Goal: Task Accomplishment & Management: Manage account settings

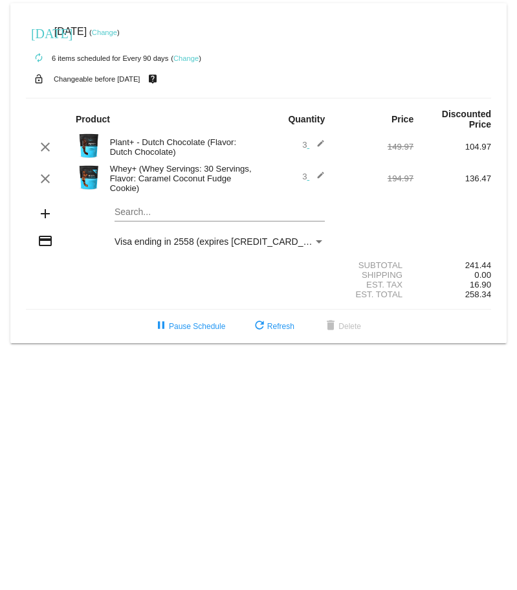
click at [317, 175] on mat-icon "edit" at bounding box center [317, 179] width 16 height 16
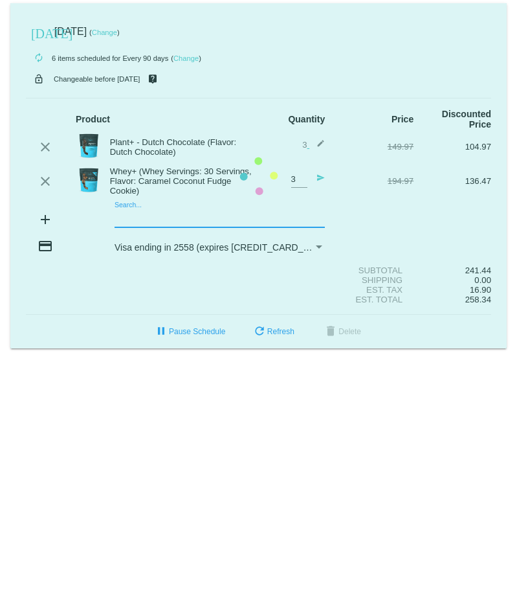
click at [146, 221] on mat-card "[DATE] [DATE] ( Change ) autorenew 6 items scheduled for Every 90 days ( Change…" at bounding box center [258, 175] width 497 height 345
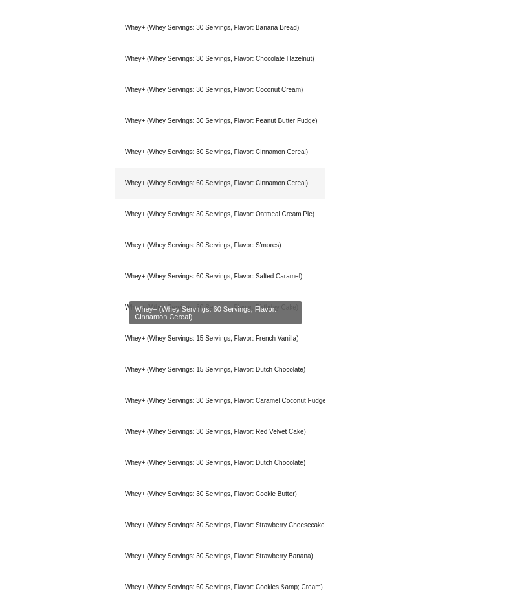
scroll to position [754, 0]
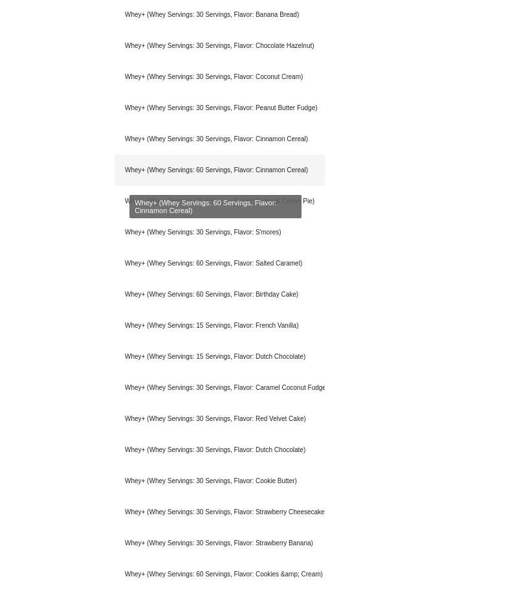
type input "whey+"
click at [191, 170] on div "Whey+ (Whey Servings: 60 Servings, Flavor: Cinnamon Cereal)" at bounding box center [220, 170] width 210 height 31
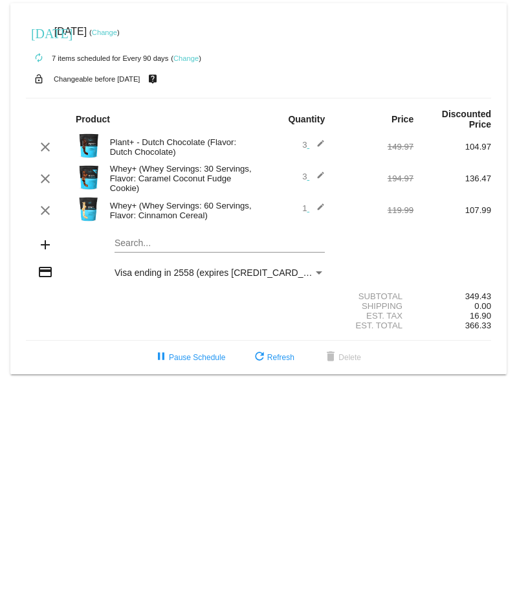
click at [323, 207] on mat-icon "edit" at bounding box center [317, 211] width 16 height 16
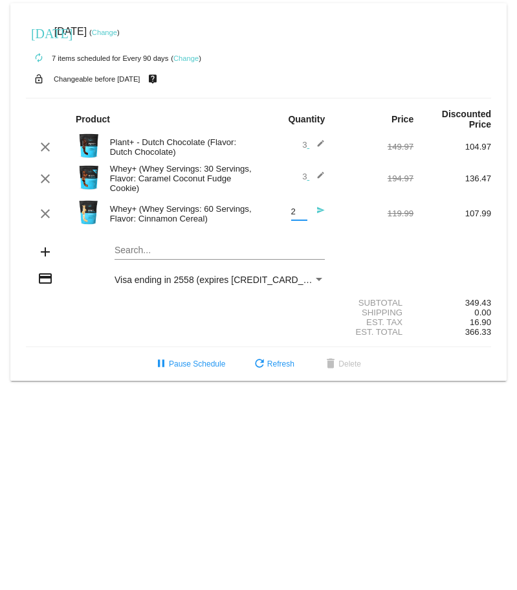
click at [299, 208] on input "2" at bounding box center [299, 212] width 16 height 10
type input "1"
click at [302, 214] on input "1" at bounding box center [299, 212] width 16 height 10
click at [191, 252] on mat-card "[DATE] [DATE] ( Change ) autorenew 7 items scheduled for Every 90 days ( Change…" at bounding box center [258, 191] width 497 height 377
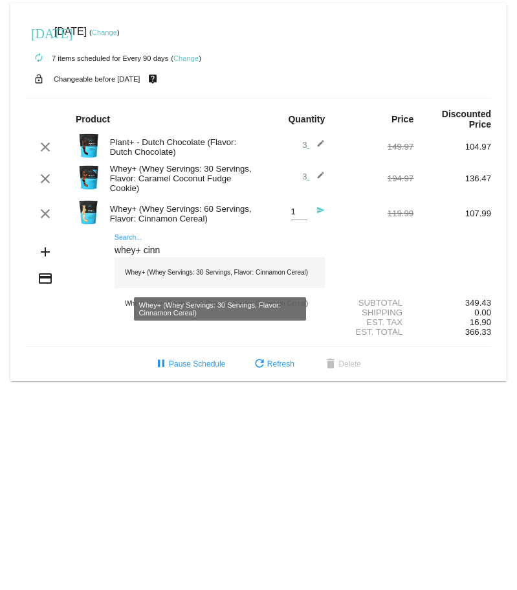
type input "whey+ cinn"
click at [188, 272] on div "Whey+ (Whey Servings: 30 Servings, Flavor: Cinnamon Cereal)" at bounding box center [220, 272] width 210 height 31
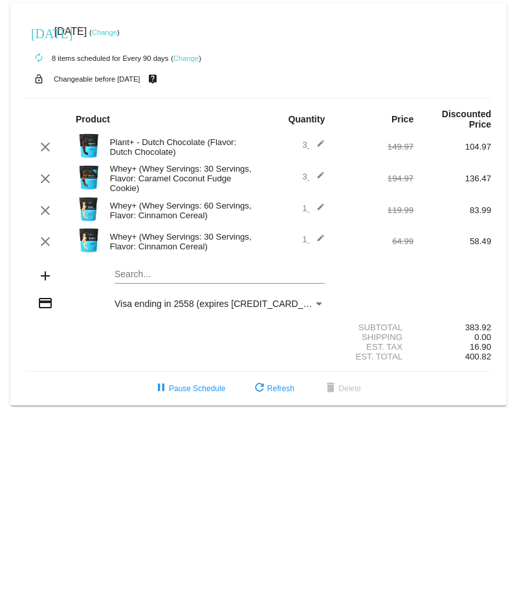
click at [319, 238] on mat-icon "edit" at bounding box center [317, 242] width 16 height 16
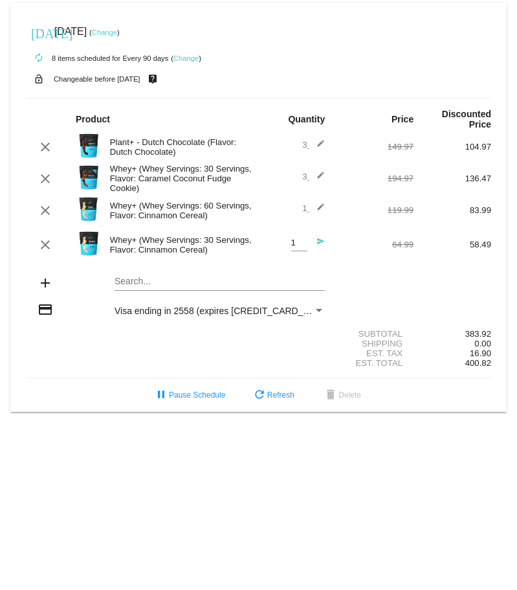
click at [323, 173] on mat-icon "edit" at bounding box center [317, 179] width 16 height 16
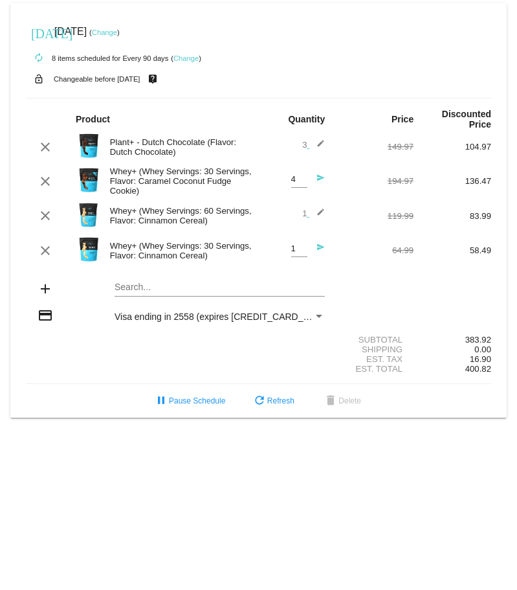
type input "4"
click at [303, 176] on input "4" at bounding box center [299, 180] width 16 height 10
click at [301, 249] on input "1" at bounding box center [299, 249] width 16 height 10
click at [301, 245] on input "2" at bounding box center [299, 249] width 16 height 10
type input "3"
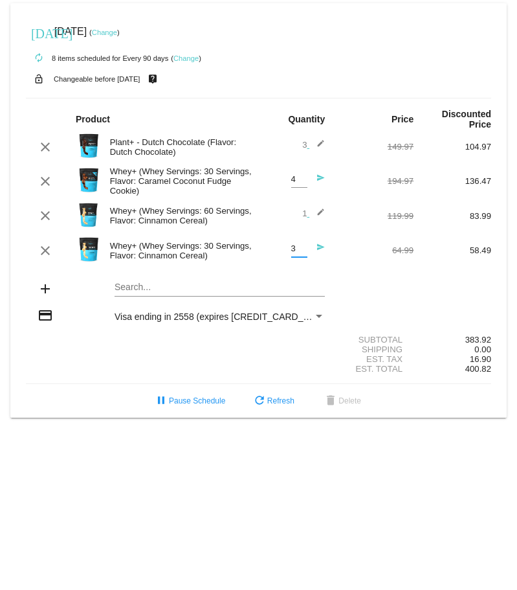
click at [301, 245] on input "3" at bounding box center [299, 249] width 16 height 10
click at [317, 212] on mat-icon "edit" at bounding box center [317, 216] width 16 height 16
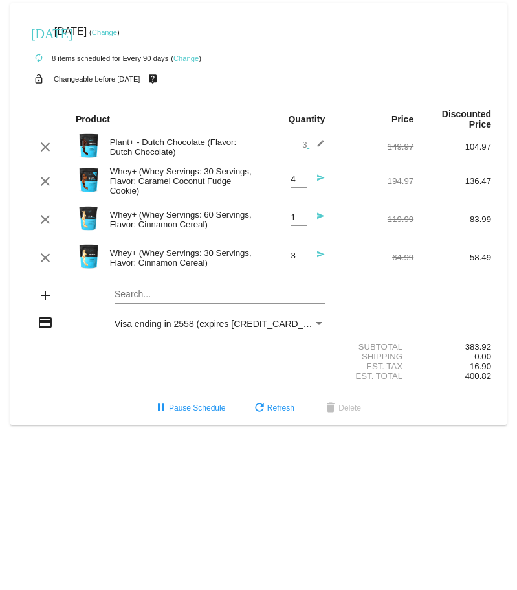
click at [296, 218] on input "1" at bounding box center [299, 218] width 16 height 10
type input "2"
click at [302, 213] on input "2" at bounding box center [299, 218] width 16 height 10
click at [357, 295] on div "add Search..." at bounding box center [258, 296] width 465 height 37
click at [387, 289] on div "add Search..." at bounding box center [258, 296] width 465 height 37
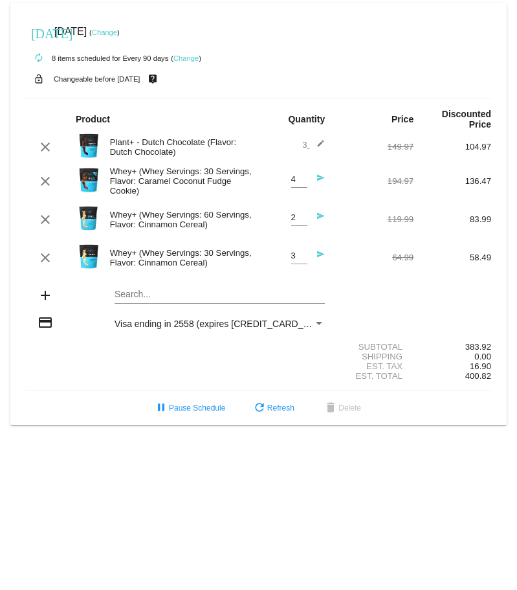
click at [320, 215] on mat-icon "send" at bounding box center [317, 220] width 16 height 16
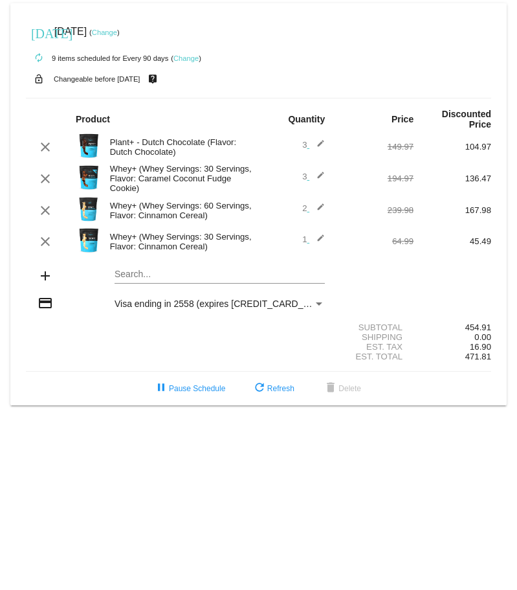
click at [320, 172] on mat-icon "edit" at bounding box center [317, 179] width 16 height 16
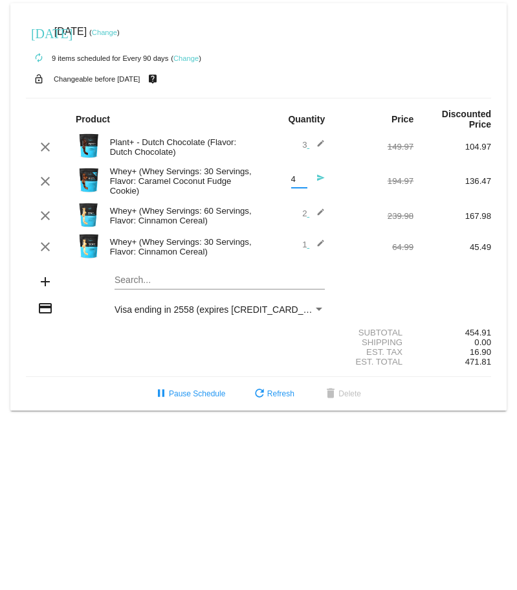
type input "4"
click at [298, 179] on input "4" at bounding box center [299, 180] width 16 height 10
click at [319, 174] on mat-icon "send" at bounding box center [317, 181] width 16 height 16
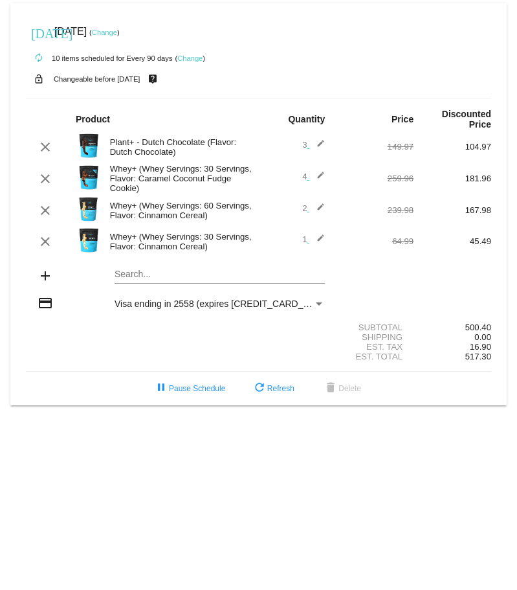
click at [317, 207] on mat-icon "edit" at bounding box center [317, 211] width 16 height 16
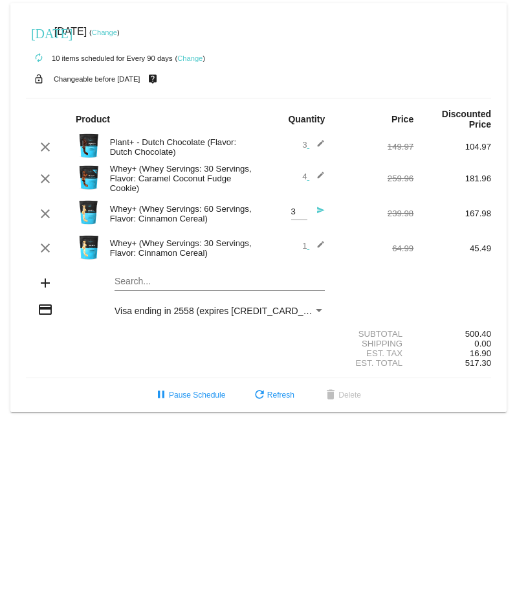
click at [304, 210] on input "3" at bounding box center [299, 212] width 16 height 10
click at [304, 218] on div "3 Quantity" at bounding box center [299, 208] width 16 height 24
click at [302, 214] on input "2" at bounding box center [299, 212] width 16 height 10
type input "1"
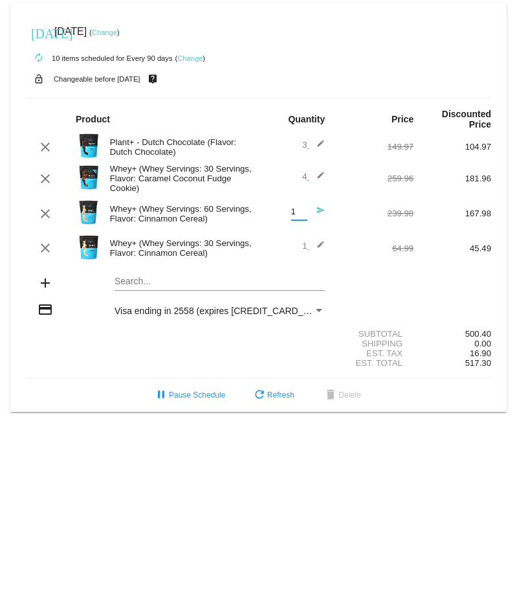
click at [302, 214] on input "1" at bounding box center [299, 212] width 16 height 10
click at [342, 249] on div "64.99" at bounding box center [375, 248] width 78 height 10
click at [319, 245] on mat-icon "edit" at bounding box center [317, 248] width 16 height 16
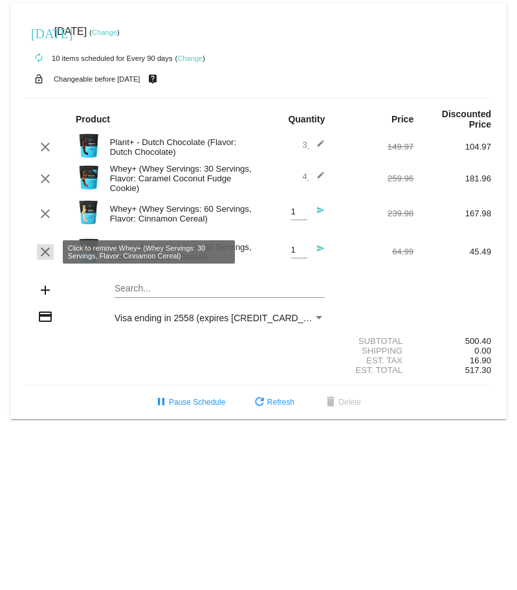
click at [43, 252] on mat-icon "clear" at bounding box center [46, 252] width 16 height 16
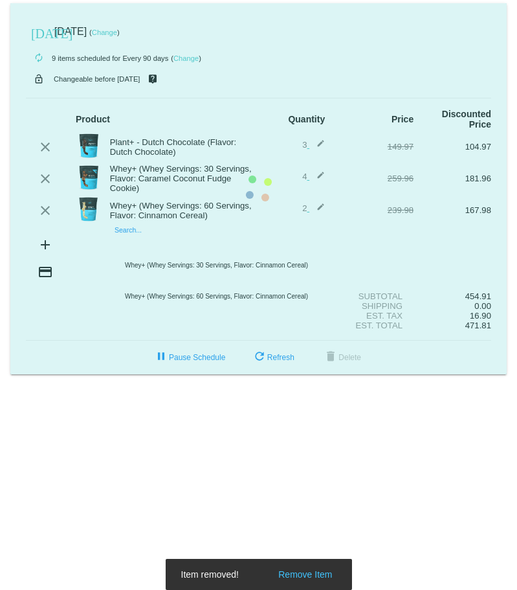
click at [142, 245] on mat-card "[DATE] [DATE] ( Change ) autorenew 9 items scheduled for Every 90 days ( Change…" at bounding box center [258, 188] width 497 height 371
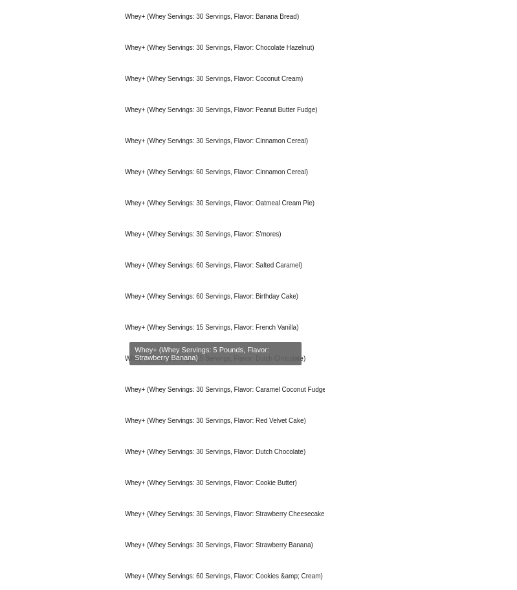
scroll to position [779, 0]
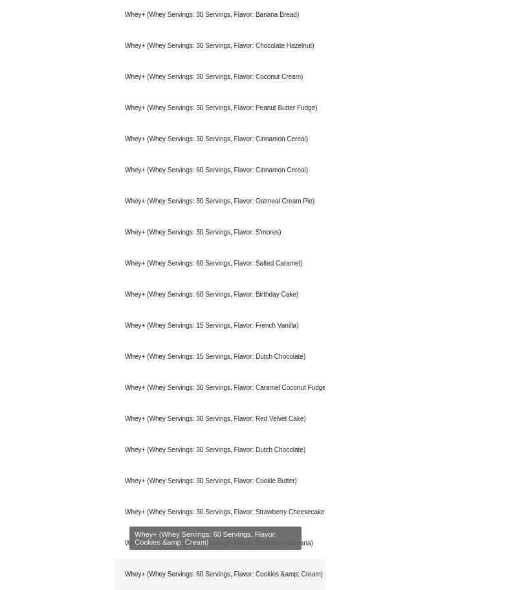
type input "whey+"
click at [298, 575] on div "Whey+ (Whey Servings: 60 Servings, Flavor: Cookies &amp; Cream)" at bounding box center [220, 574] width 210 height 31
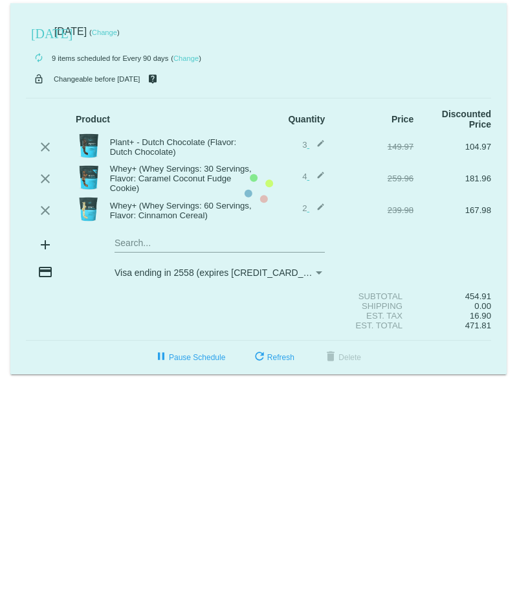
scroll to position [0, 0]
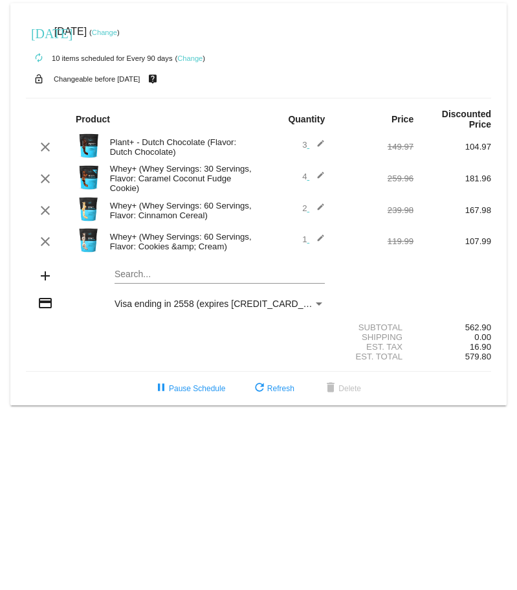
click at [320, 207] on mat-icon "edit" at bounding box center [317, 211] width 16 height 16
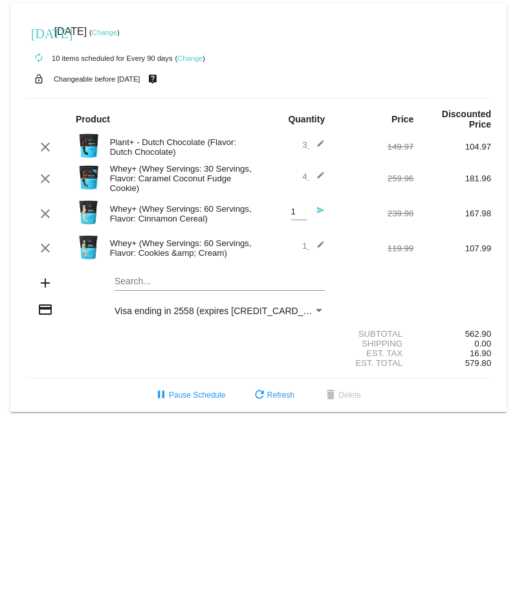
type input "1"
click at [303, 214] on input "1" at bounding box center [299, 212] width 16 height 10
click at [320, 208] on mat-icon "send" at bounding box center [317, 214] width 16 height 16
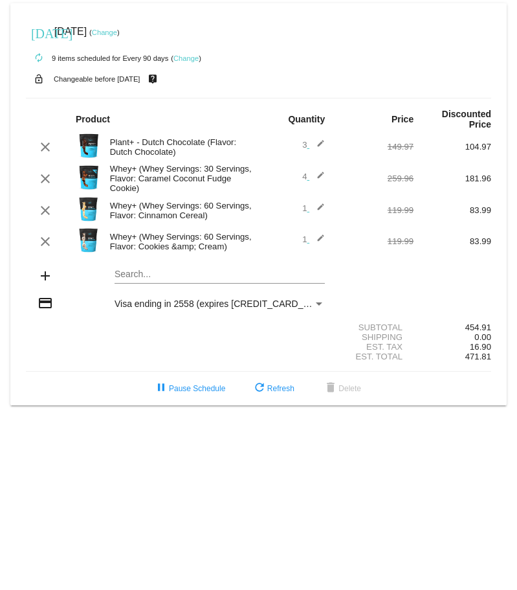
click at [320, 144] on mat-icon "edit" at bounding box center [317, 147] width 16 height 16
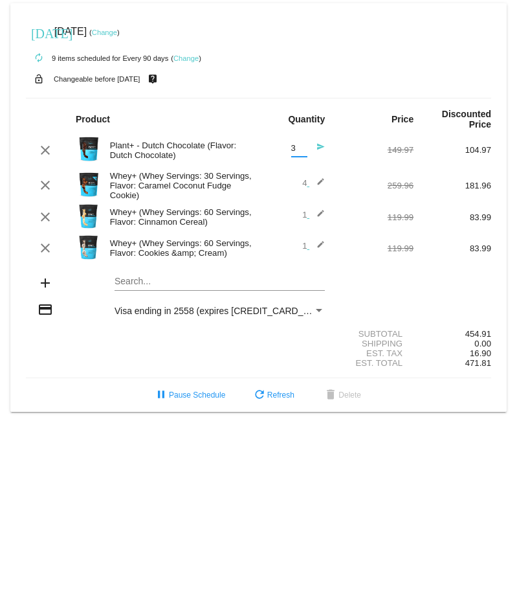
click at [297, 150] on input "3" at bounding box center [299, 149] width 16 height 10
type input "2"
click at [302, 150] on input "2" at bounding box center [299, 149] width 16 height 10
click at [320, 143] on mat-icon "send" at bounding box center [317, 150] width 16 height 16
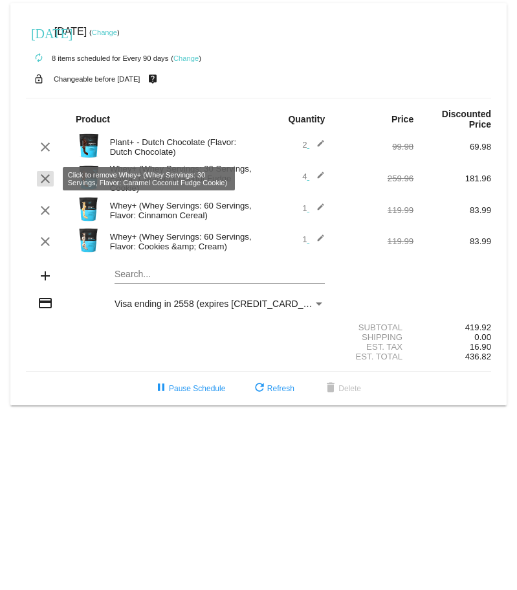
click at [45, 180] on mat-icon "clear" at bounding box center [46, 179] width 16 height 16
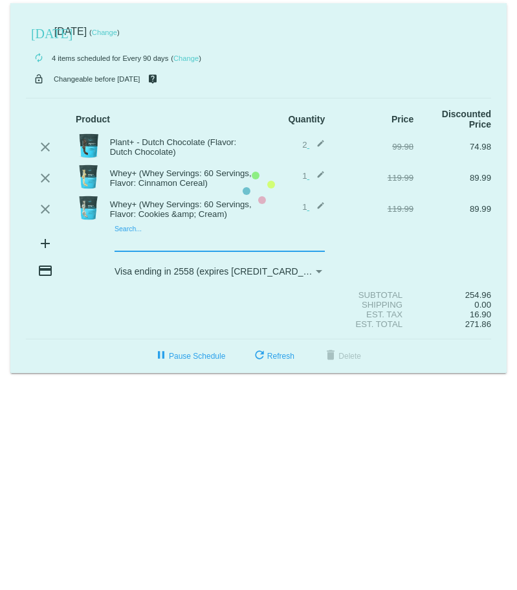
click at [139, 239] on mat-card "today Sep 29 2025 ( Change ) autorenew 4 items scheduled for Every 90 days ( Ch…" at bounding box center [258, 188] width 497 height 370
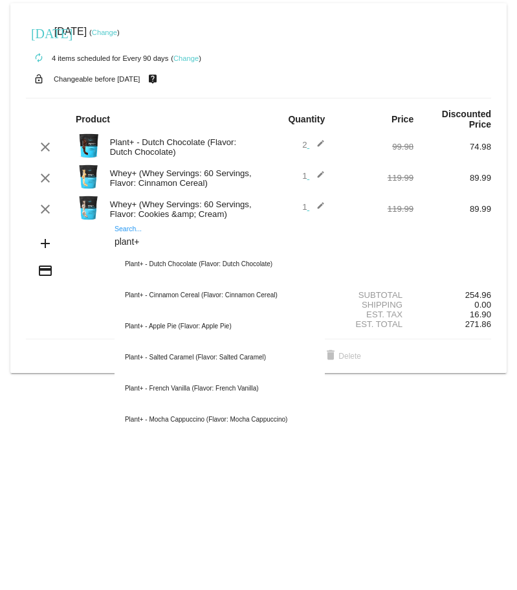
drag, startPoint x: 146, startPoint y: 240, endPoint x: 110, endPoint y: 241, distance: 35.7
click at [110, 241] on div "plant+ Search... Plant+ - Dutch Chocolate (Flavor: Dutch Chocolate) Plant+ - Ci…" at bounding box center [220, 244] width 233 height 37
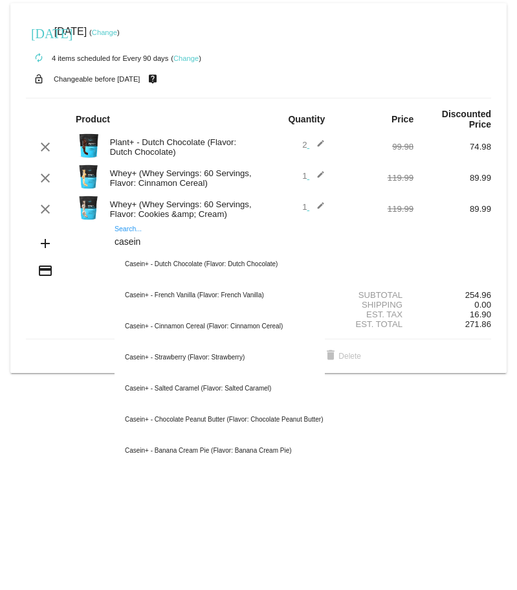
type input "casein"
